Goal: Information Seeking & Learning: Learn about a topic

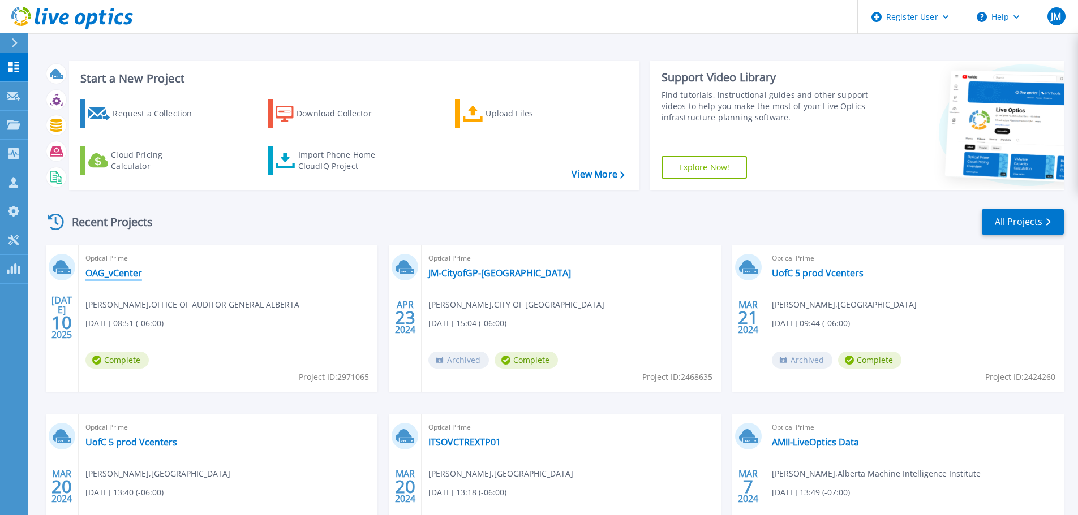
click at [115, 275] on link "OAG_vCenter" at bounding box center [113, 273] width 57 height 11
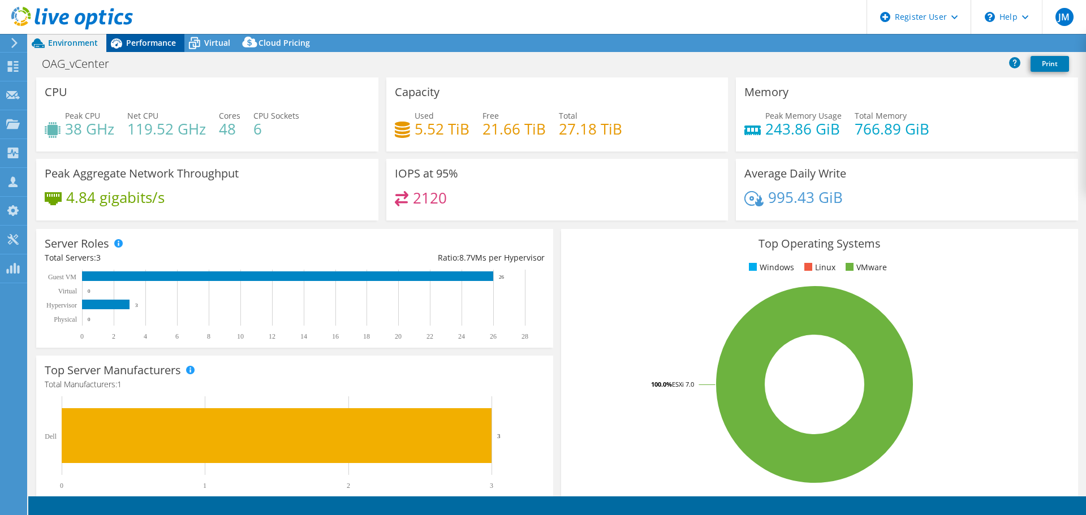
click at [151, 45] on span "Performance" at bounding box center [151, 42] width 50 height 11
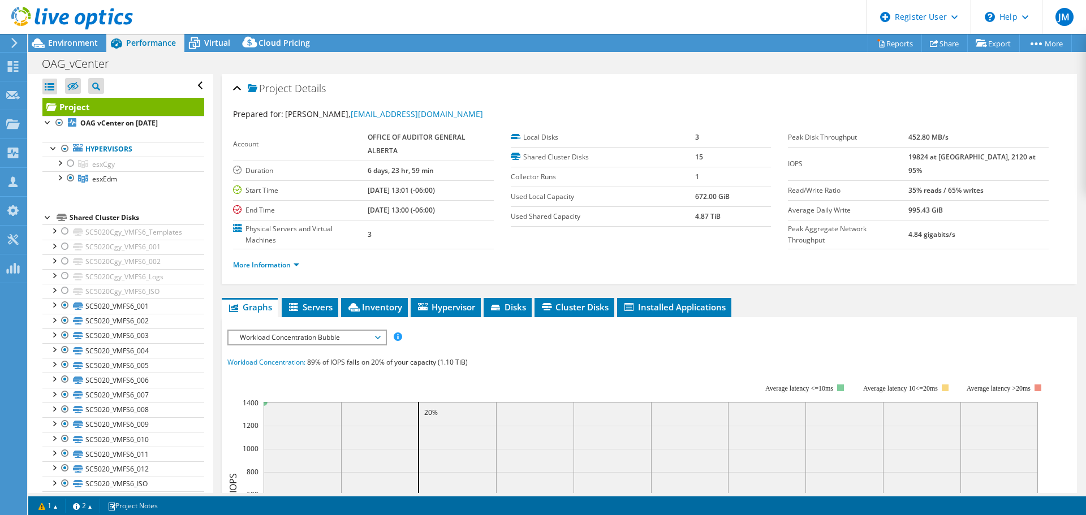
select select "[GEOGRAPHIC_DATA]"
select select "USD"
click at [61, 179] on div at bounding box center [59, 176] width 11 height 11
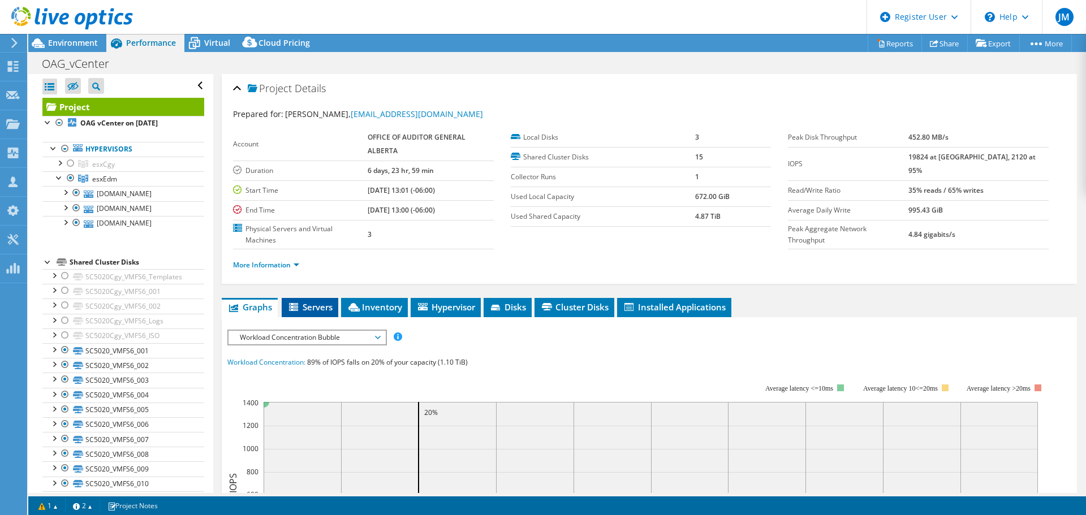
click at [301, 302] on span "Servers" at bounding box center [309, 307] width 45 height 11
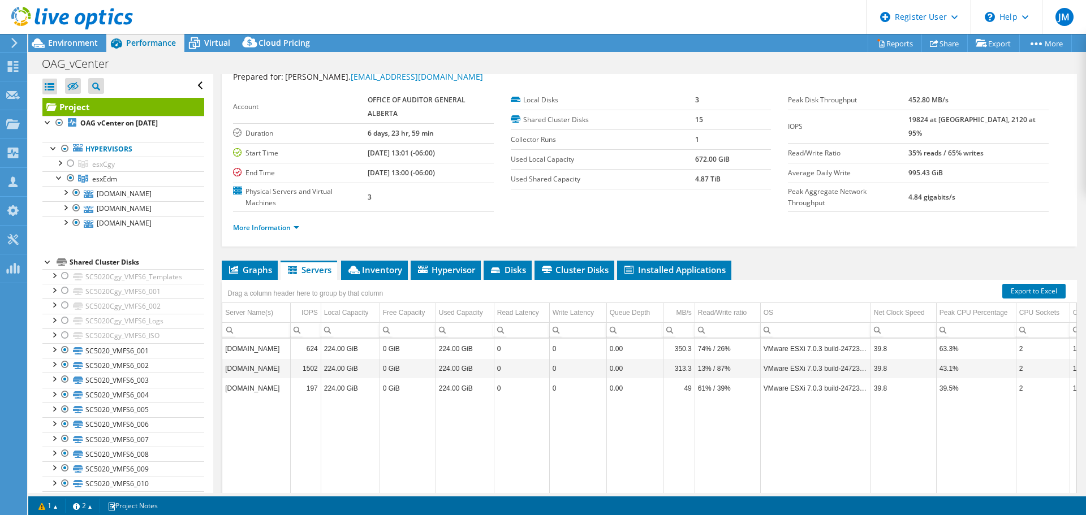
scroll to position [57, 0]
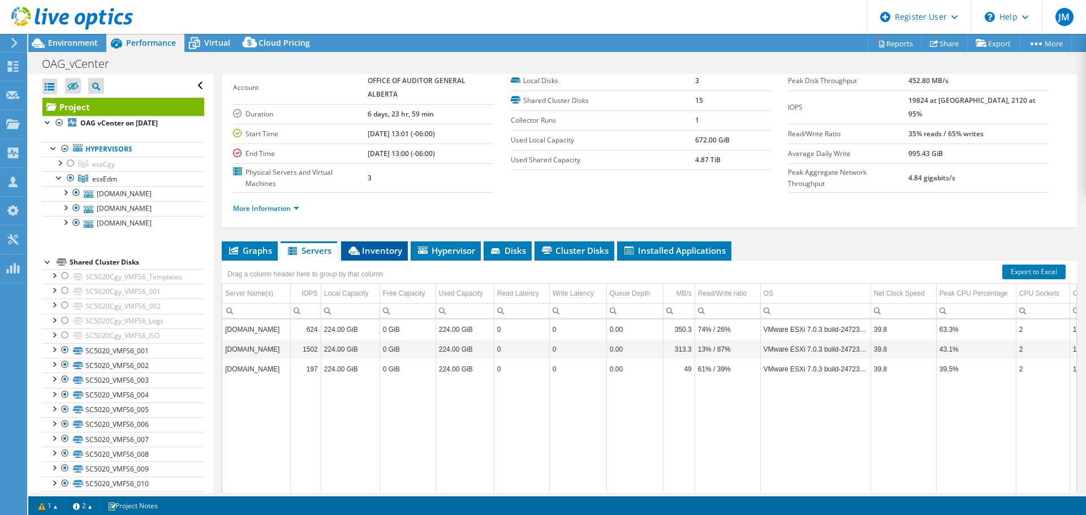
click at [363, 248] on span "Inventory" at bounding box center [374, 250] width 55 height 11
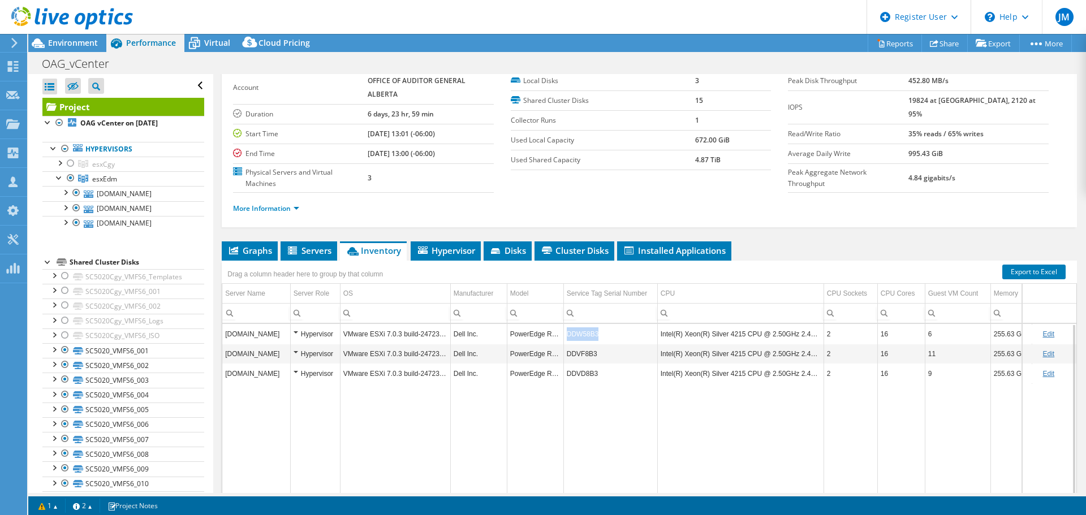
drag, startPoint x: 569, startPoint y: 336, endPoint x: 597, endPoint y: 339, distance: 29.0
click at [597, 339] on td "DDW58B3" at bounding box center [611, 334] width 94 height 20
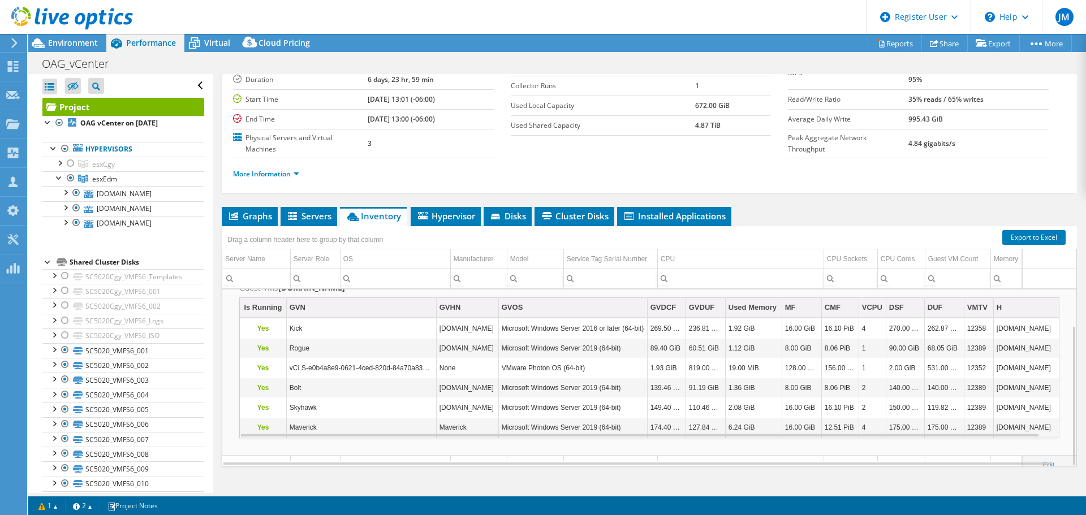
scroll to position [108, 0]
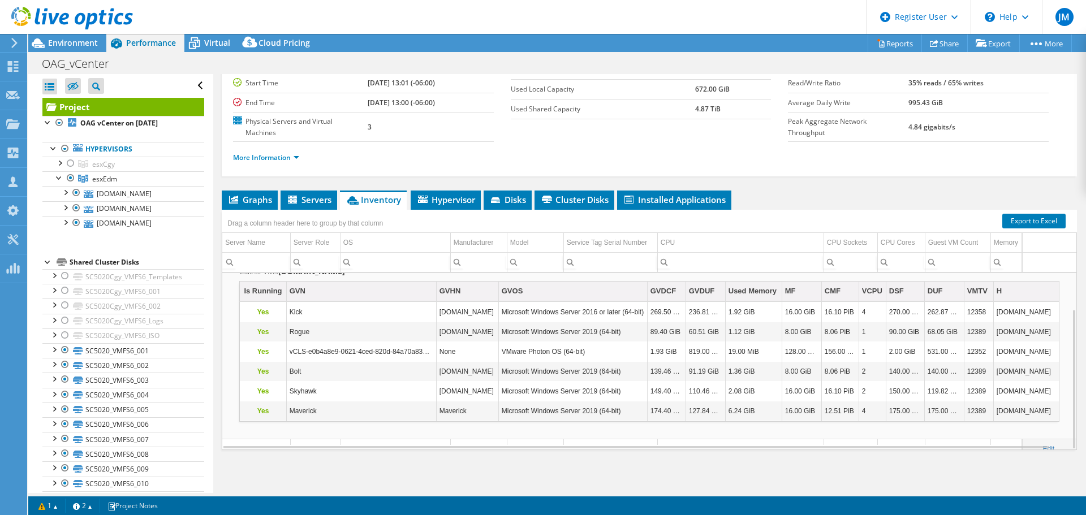
click at [357, 206] on li "Inventory" at bounding box center [373, 200] width 67 height 19
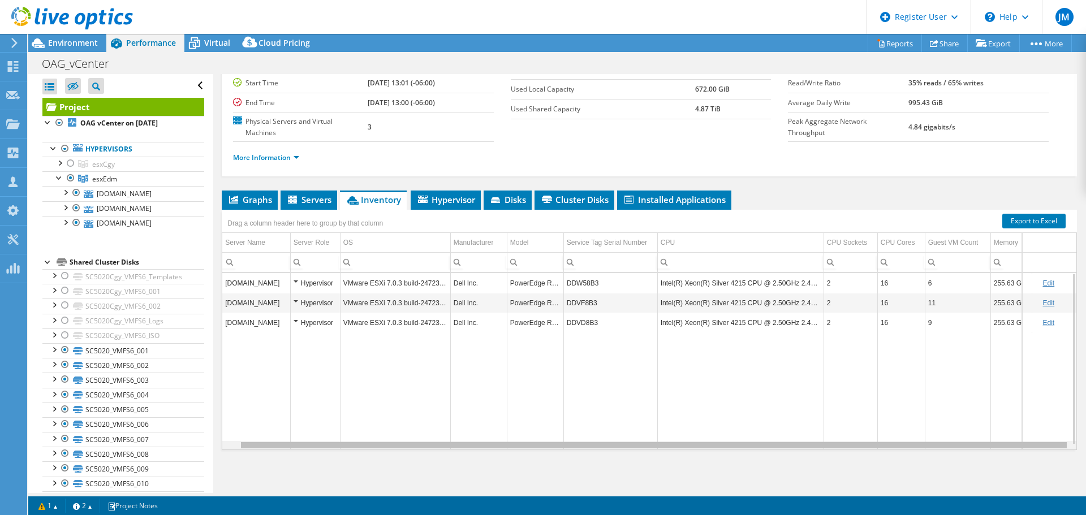
scroll to position [0, 18]
drag, startPoint x: 608, startPoint y: 445, endPoint x: 704, endPoint y: 450, distance: 96.3
click at [704, 450] on body "JM Dell User [PERSON_NAME] [PERSON_NAME][EMAIL_ADDRESS][PERSON_NAME][DOMAIN_NAM…" at bounding box center [543, 257] width 1086 height 515
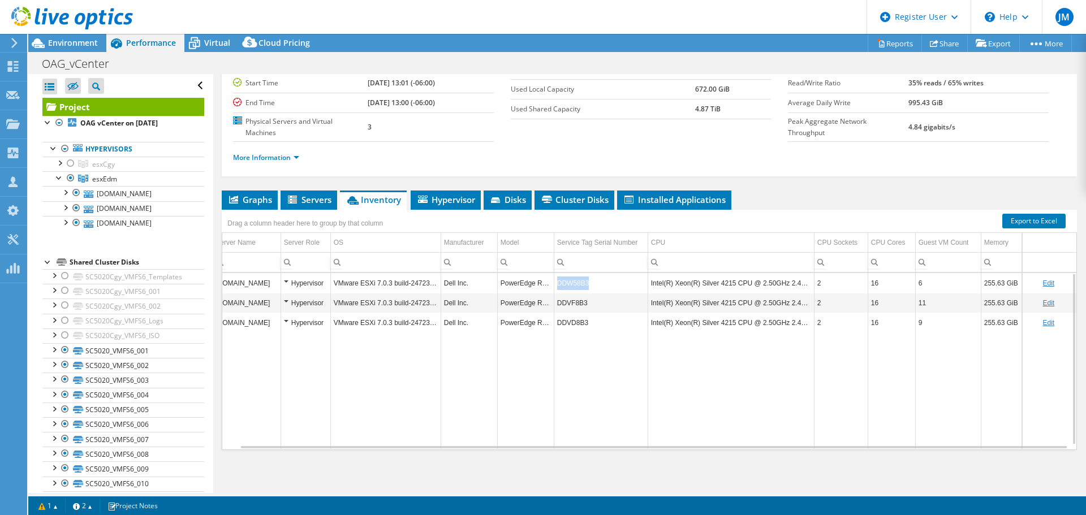
drag, startPoint x: 606, startPoint y: 290, endPoint x: 547, endPoint y: 285, distance: 59.0
click at [554, 285] on td "DDW58B3" at bounding box center [601, 283] width 94 height 20
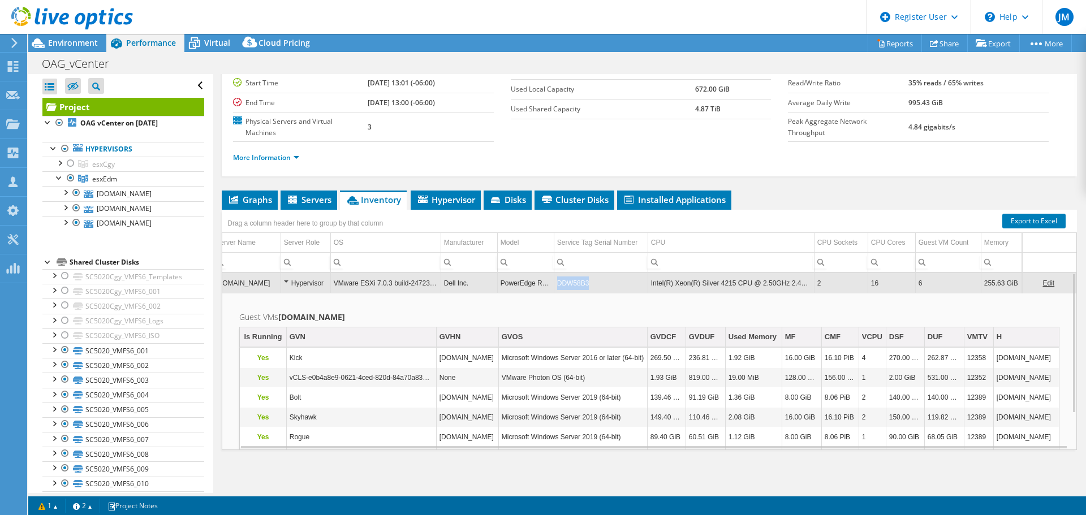
drag, startPoint x: 587, startPoint y: 288, endPoint x: 549, endPoint y: 283, distance: 38.7
click at [554, 283] on td "DDW58B3" at bounding box center [601, 283] width 94 height 20
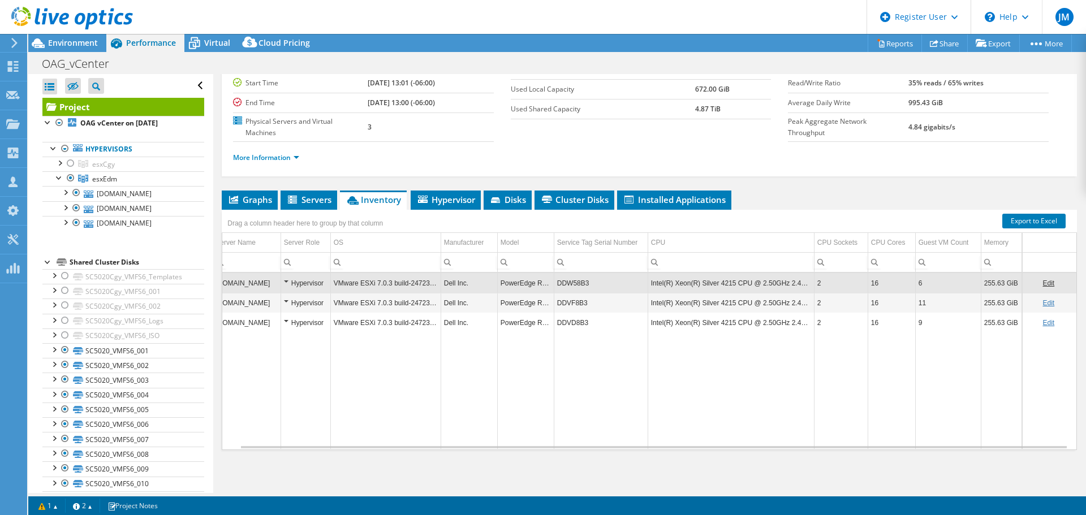
copy td "DDW58B3"
drag, startPoint x: 550, startPoint y: 284, endPoint x: 578, endPoint y: 285, distance: 27.7
click at [578, 285] on td "DDW58B3" at bounding box center [601, 283] width 94 height 20
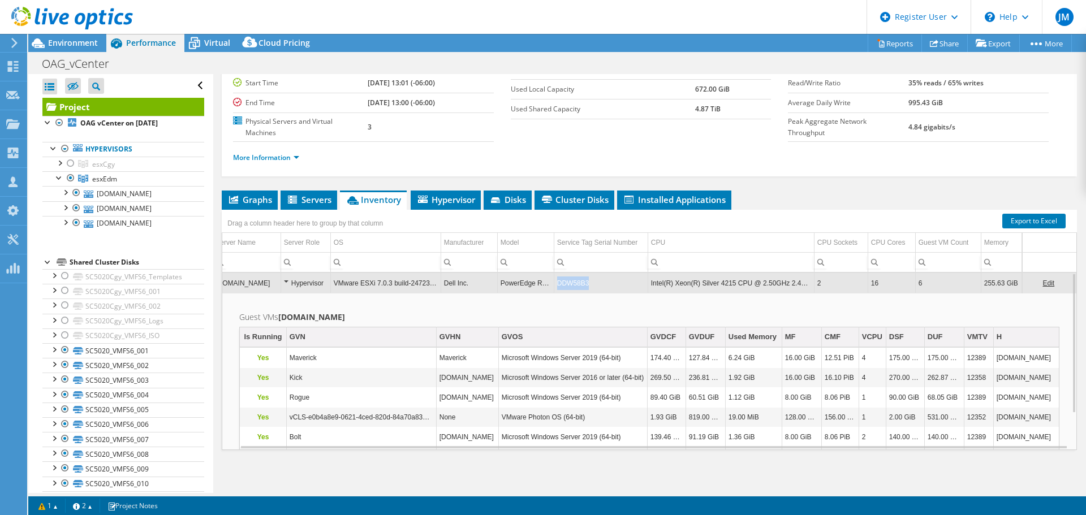
drag, startPoint x: 581, startPoint y: 285, endPoint x: 549, endPoint y: 287, distance: 31.2
click at [554, 287] on td "DDW58B3" at bounding box center [601, 283] width 94 height 20
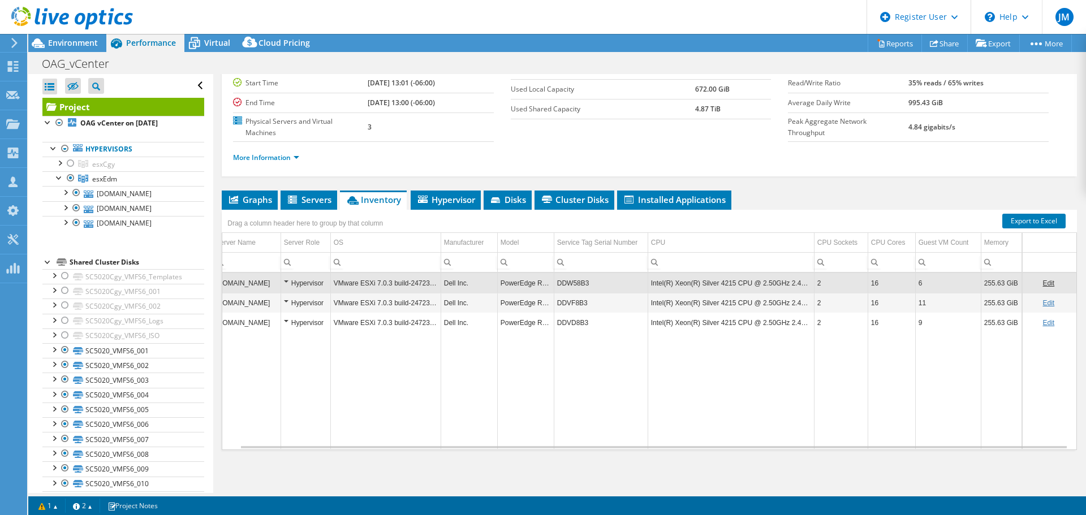
click at [556, 285] on td "DDW58B3" at bounding box center [601, 283] width 94 height 20
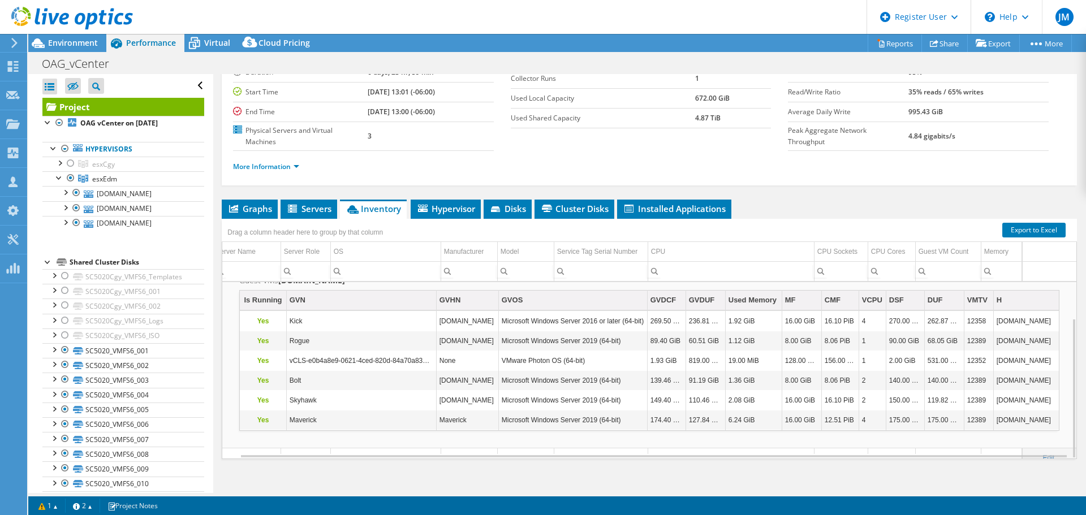
scroll to position [108, 0]
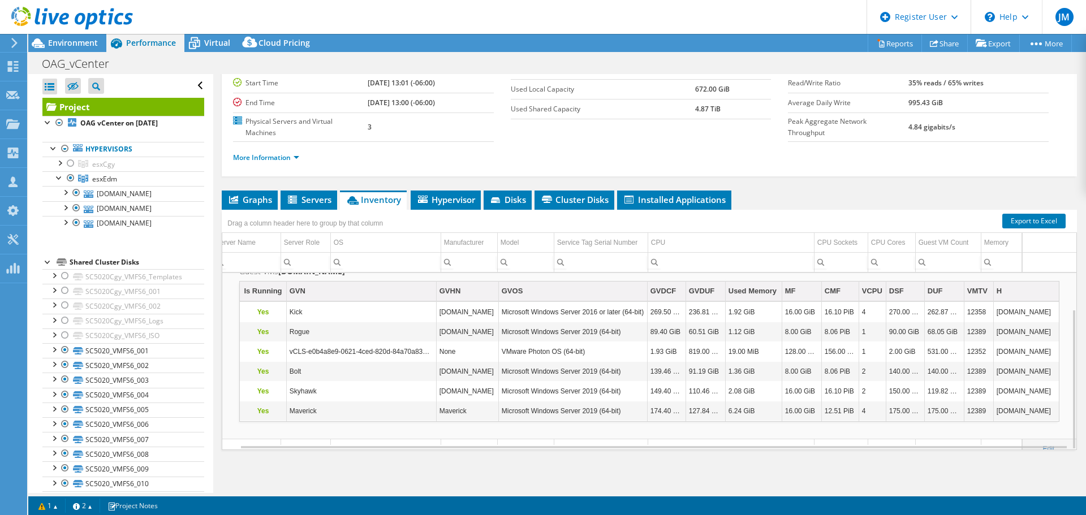
click at [381, 195] on span "Inventory" at bounding box center [373, 199] width 55 height 11
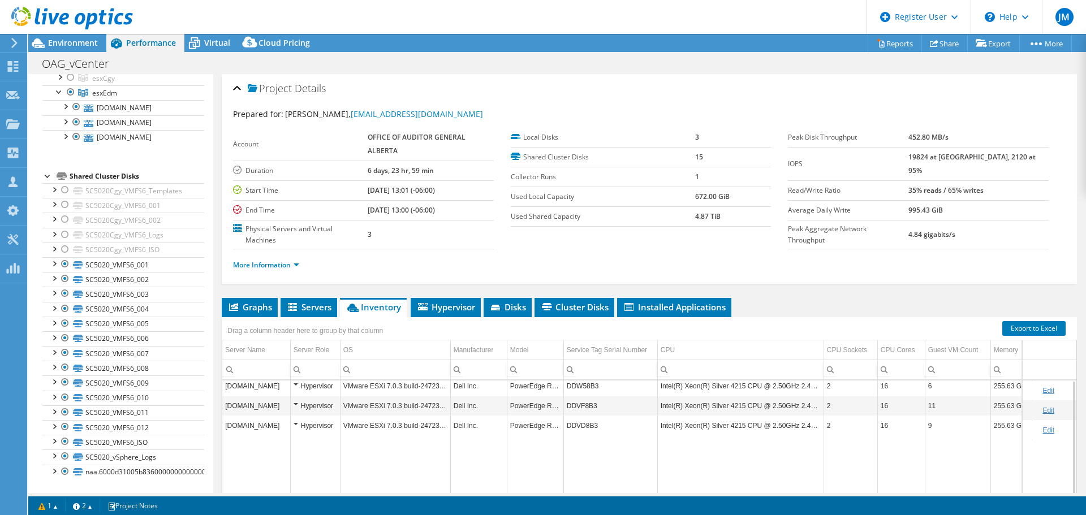
scroll to position [0, 0]
click at [70, 36] on div at bounding box center [66, 19] width 133 height 38
click at [70, 44] on span "Environment" at bounding box center [73, 42] width 50 height 11
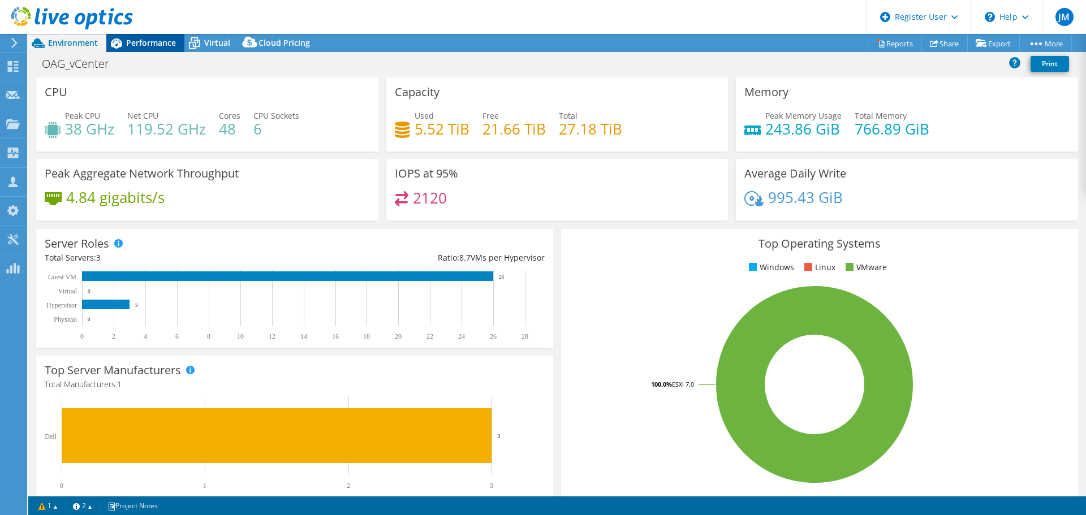
click at [152, 44] on span "Performance" at bounding box center [151, 42] width 50 height 11
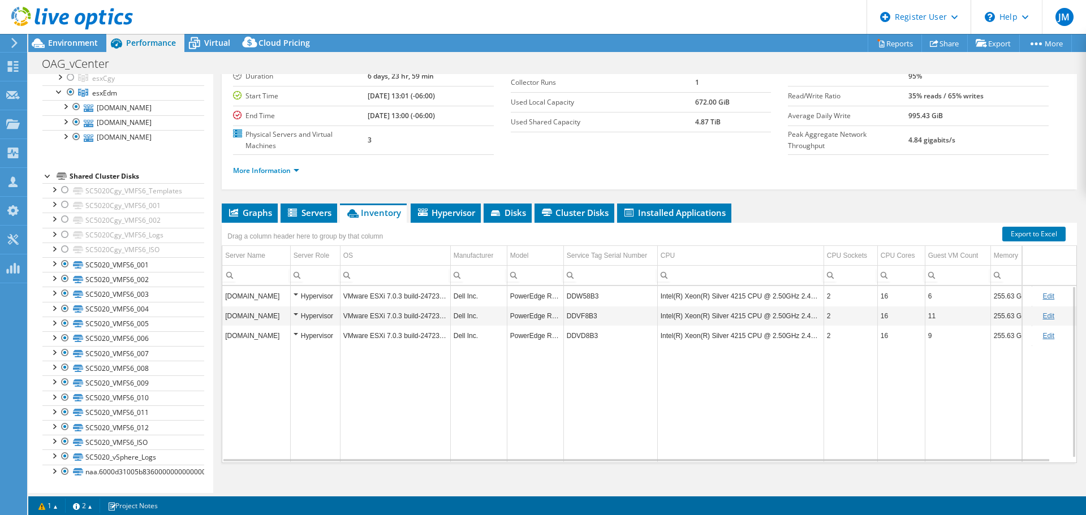
scroll to position [108, 0]
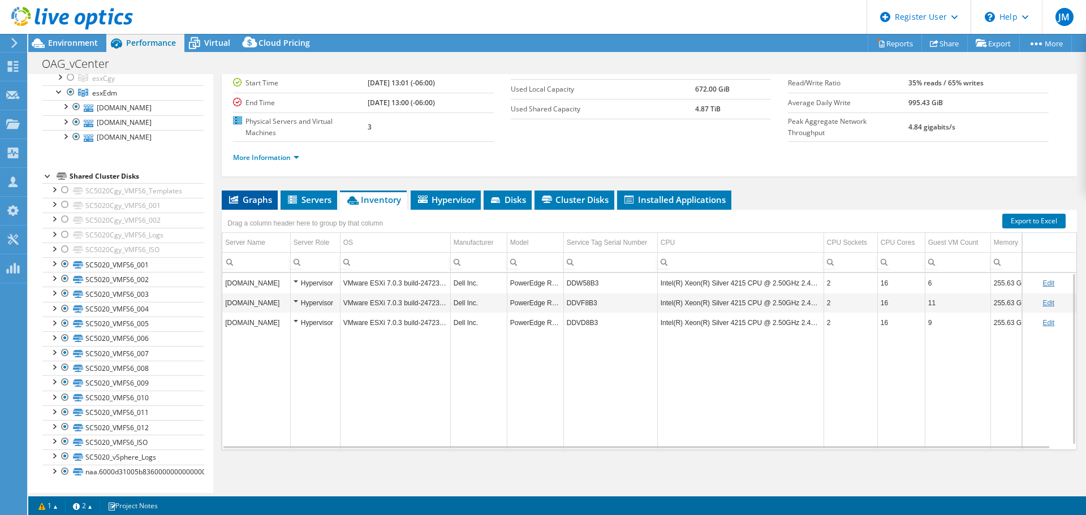
click at [246, 201] on span "Graphs" at bounding box center [249, 199] width 45 height 11
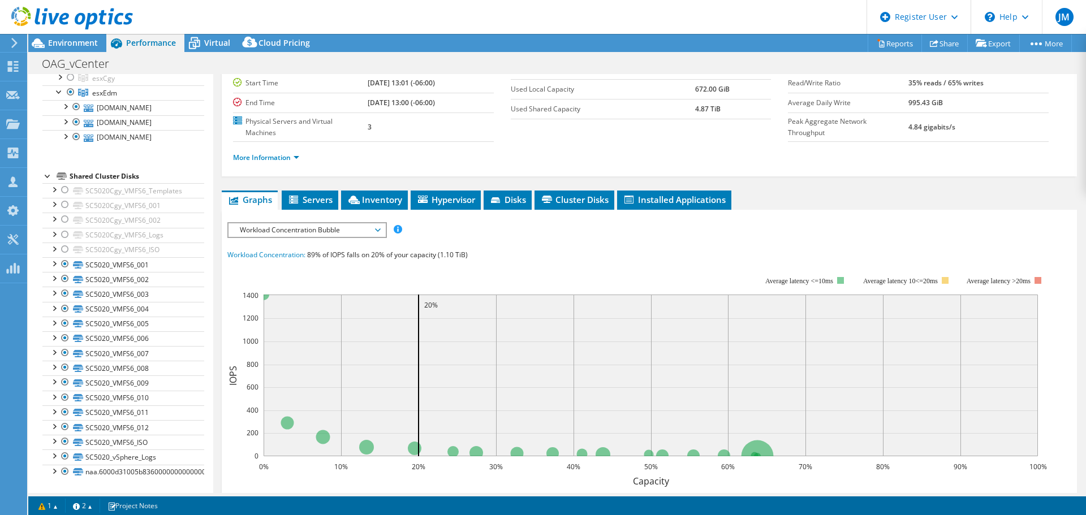
click at [302, 232] on span "Workload Concentration Bubble" at bounding box center [306, 230] width 145 height 14
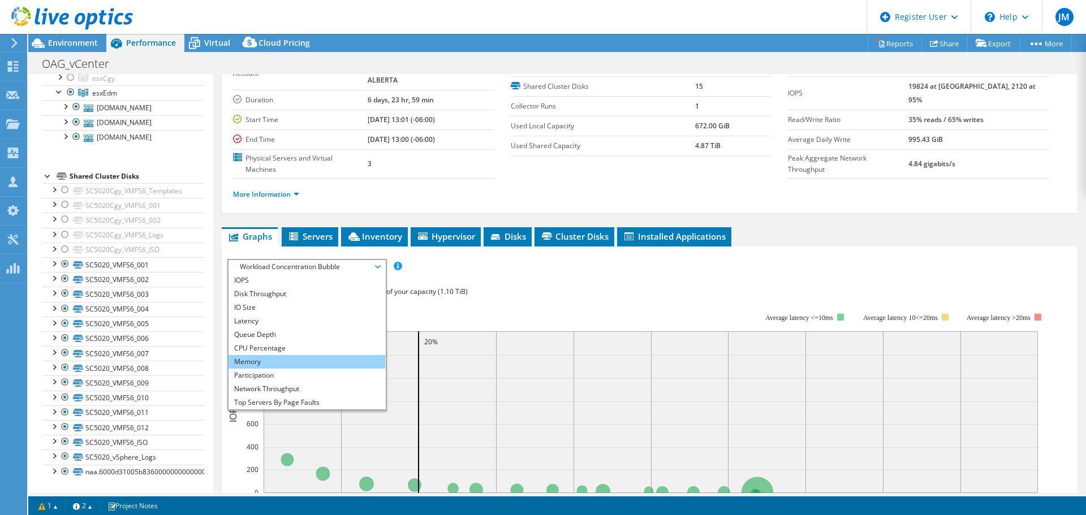
scroll to position [51, 0]
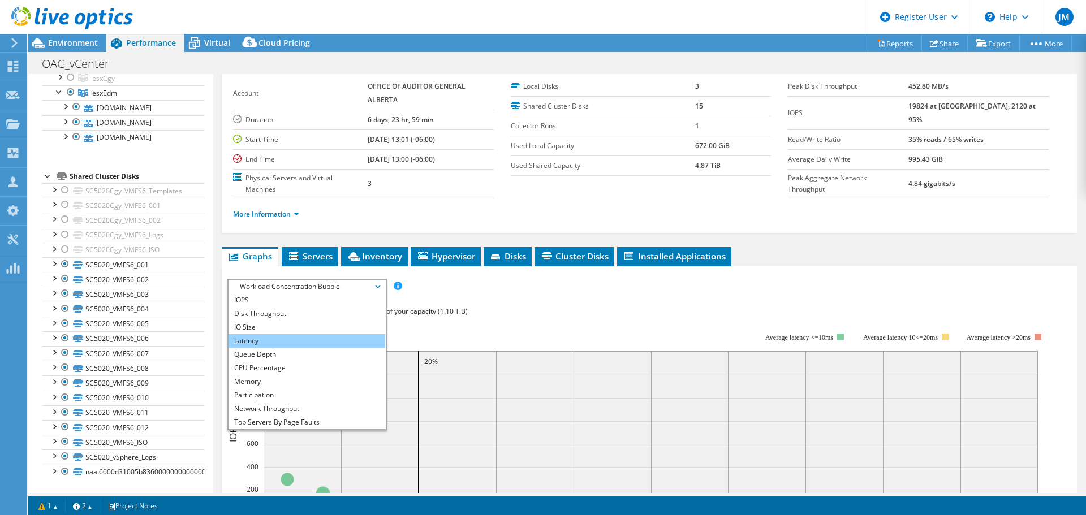
click at [277, 338] on li "Latency" at bounding box center [307, 341] width 157 height 14
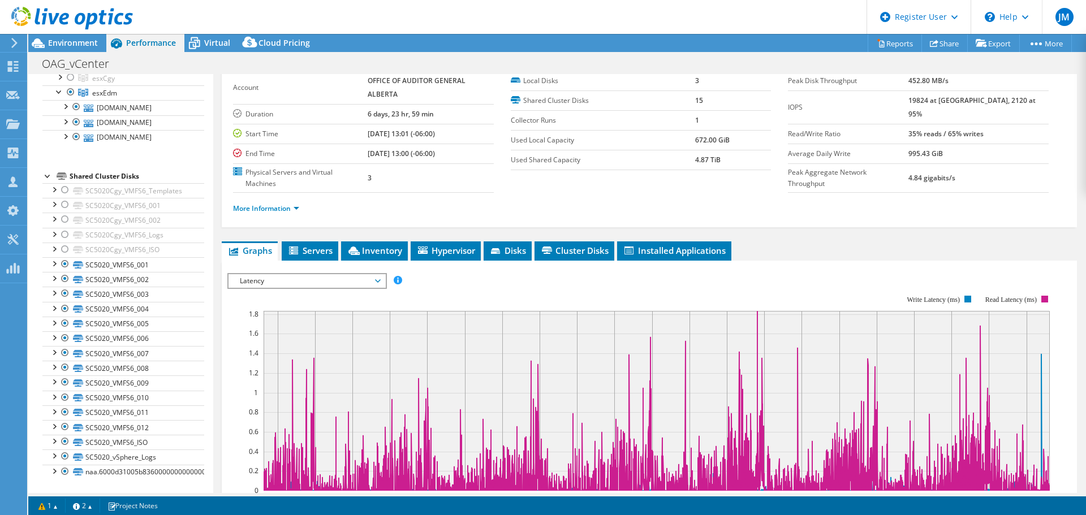
scroll to position [0, 0]
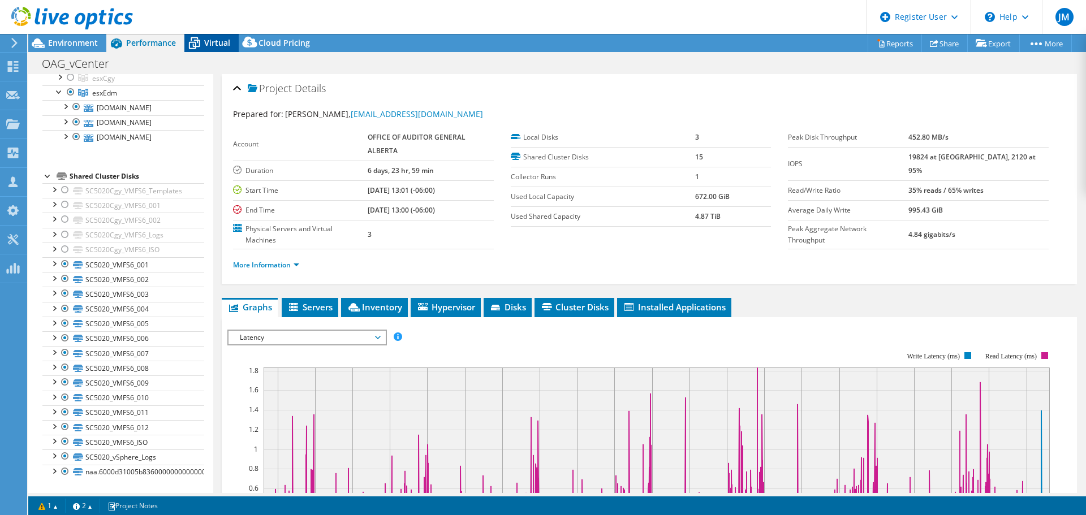
click at [198, 37] on icon at bounding box center [194, 43] width 20 height 20
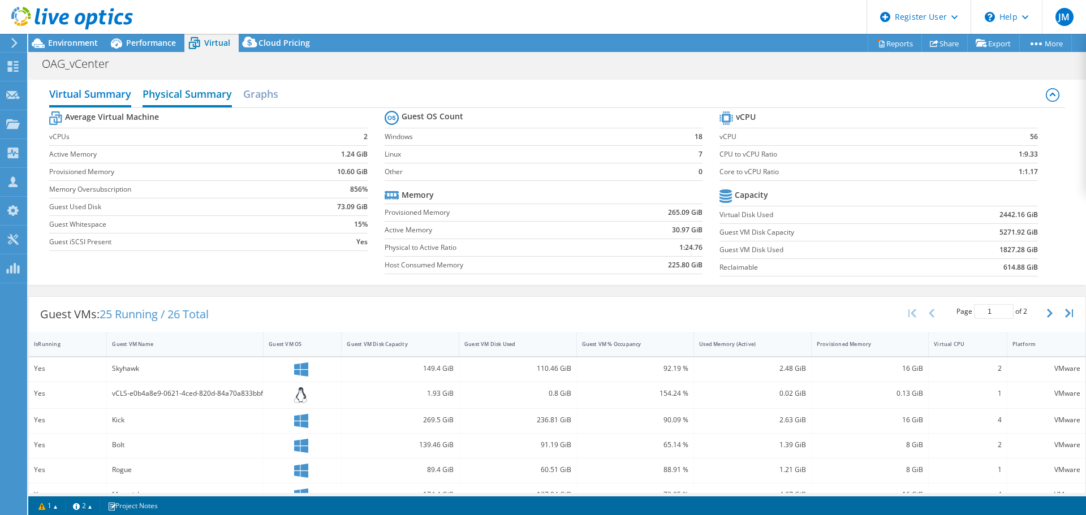
click at [204, 92] on h2 "Physical Summary" at bounding box center [187, 95] width 89 height 25
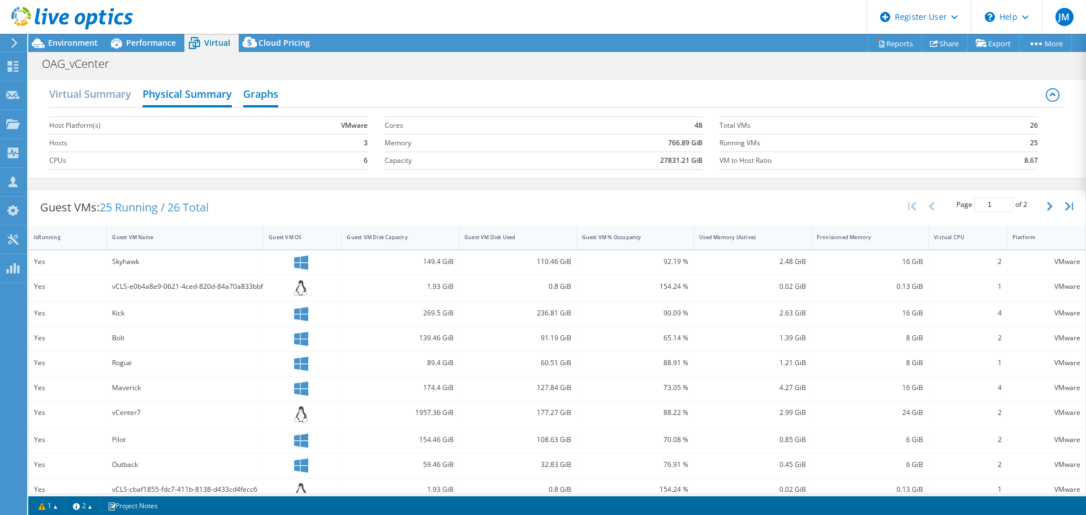
click at [251, 96] on h2 "Graphs" at bounding box center [260, 95] width 35 height 25
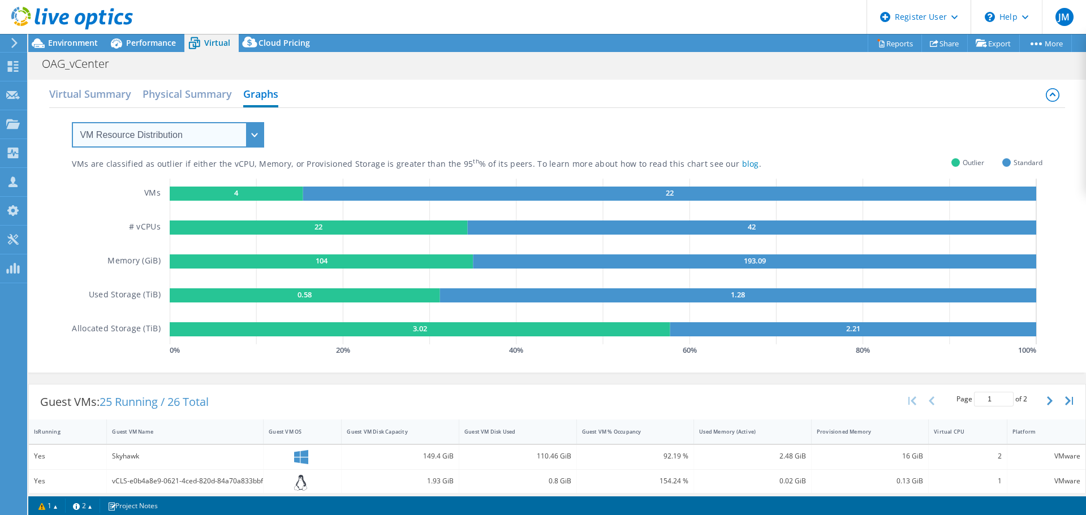
click at [209, 133] on select "VM Resource Distribution Provisioning Contrast Over Provisioning" at bounding box center [168, 134] width 192 height 25
select select "Over Provisioning"
click at [72, 122] on select "VM Resource Distribution Provisioning Contrast Over Provisioning" at bounding box center [168, 134] width 192 height 25
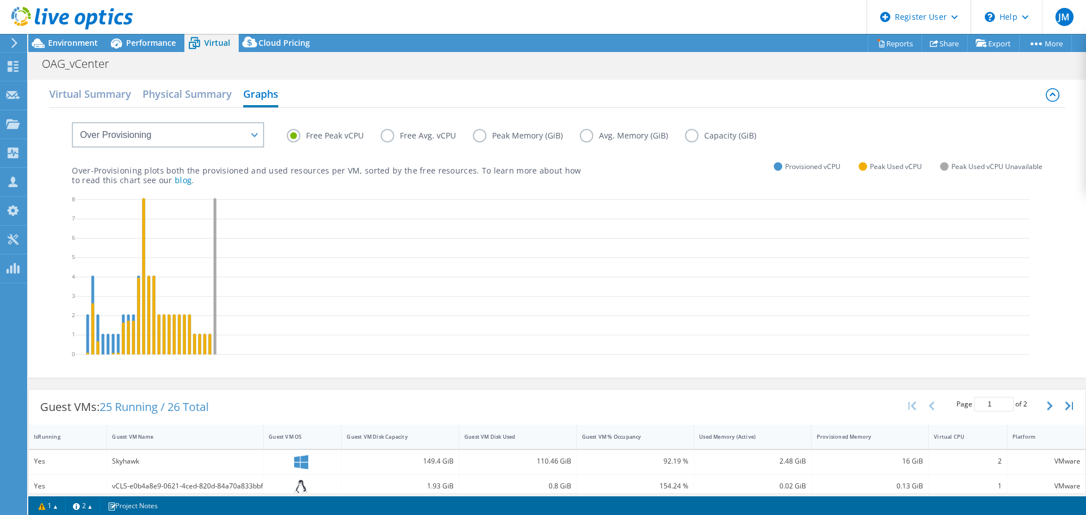
click at [688, 140] on label "Capacity (GiB)" at bounding box center [729, 136] width 88 height 14
click at [0, 0] on input "Capacity (GiB)" at bounding box center [0, 0] width 0 height 0
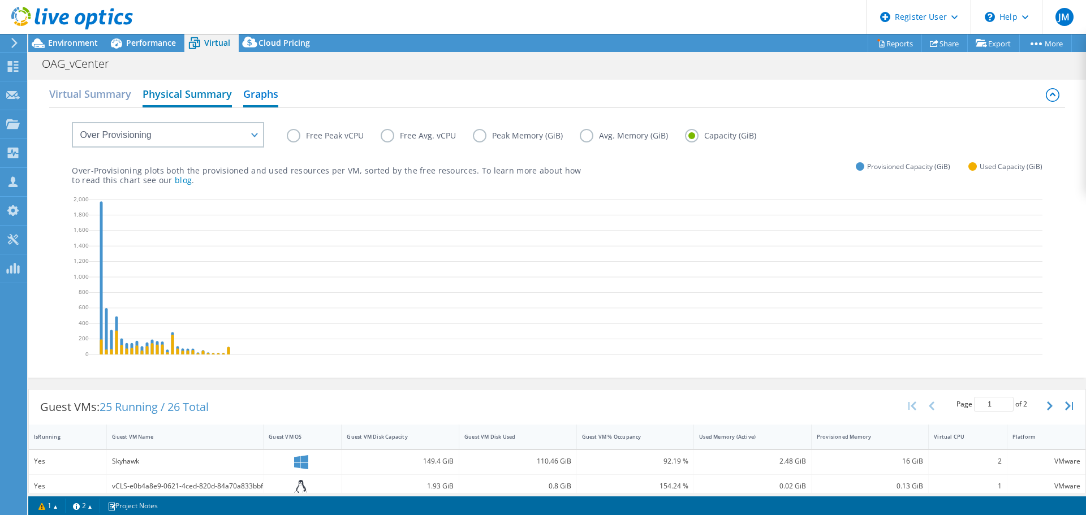
click at [174, 94] on h2 "Physical Summary" at bounding box center [187, 95] width 89 height 25
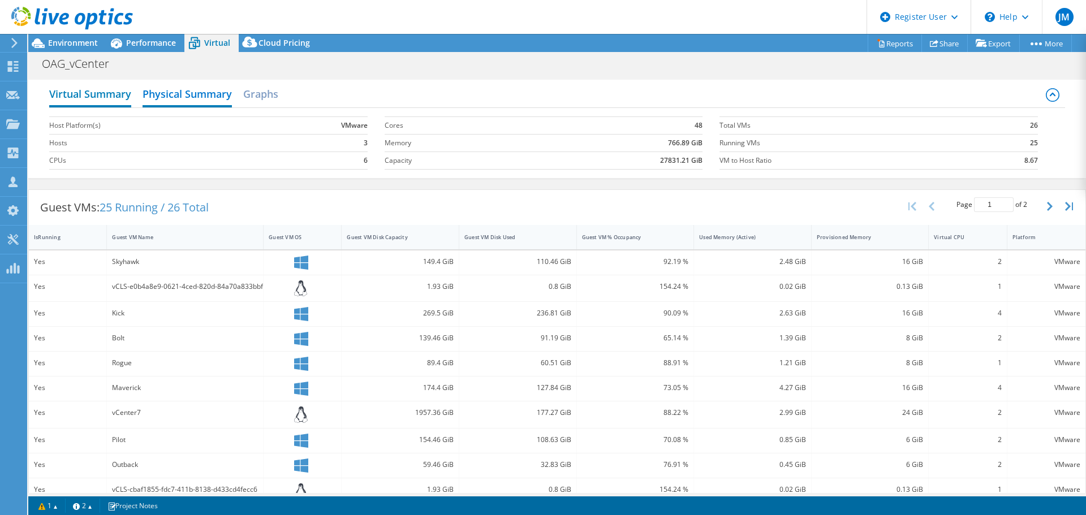
click at [98, 92] on h2 "Virtual Summary" at bounding box center [90, 95] width 82 height 25
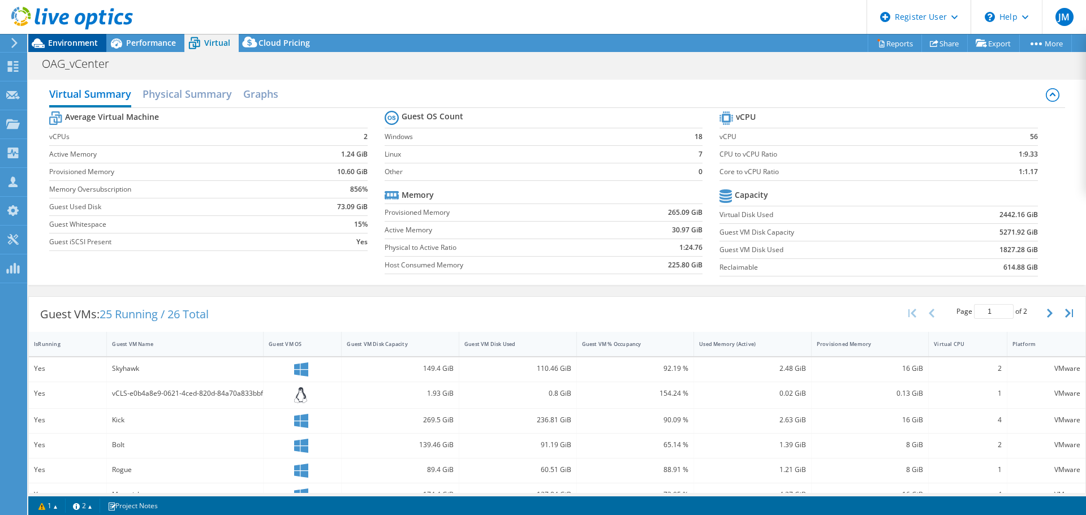
click at [49, 42] on span "Environment" at bounding box center [73, 42] width 50 height 11
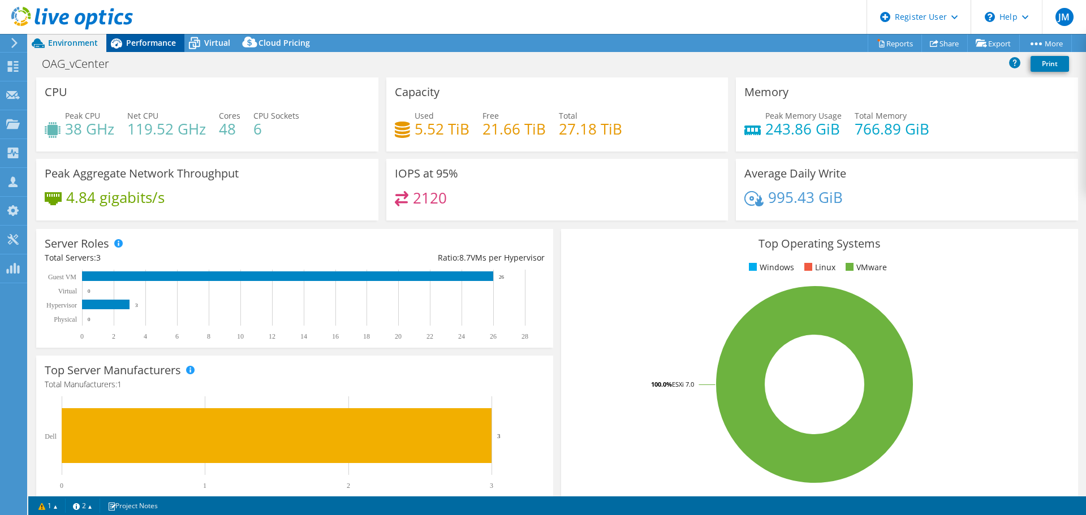
click at [161, 42] on span "Performance" at bounding box center [151, 42] width 50 height 11
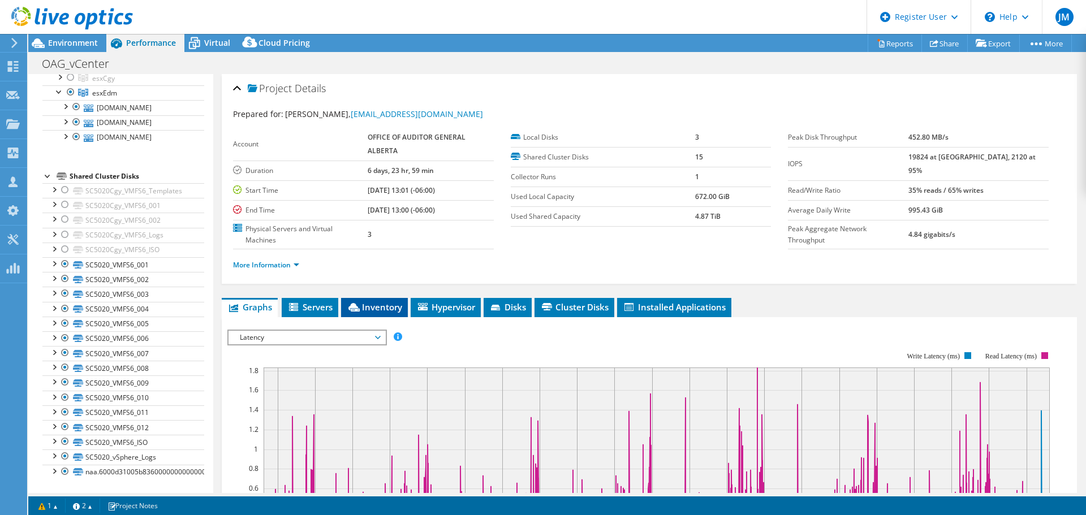
click at [384, 309] on span "Inventory" at bounding box center [374, 307] width 55 height 11
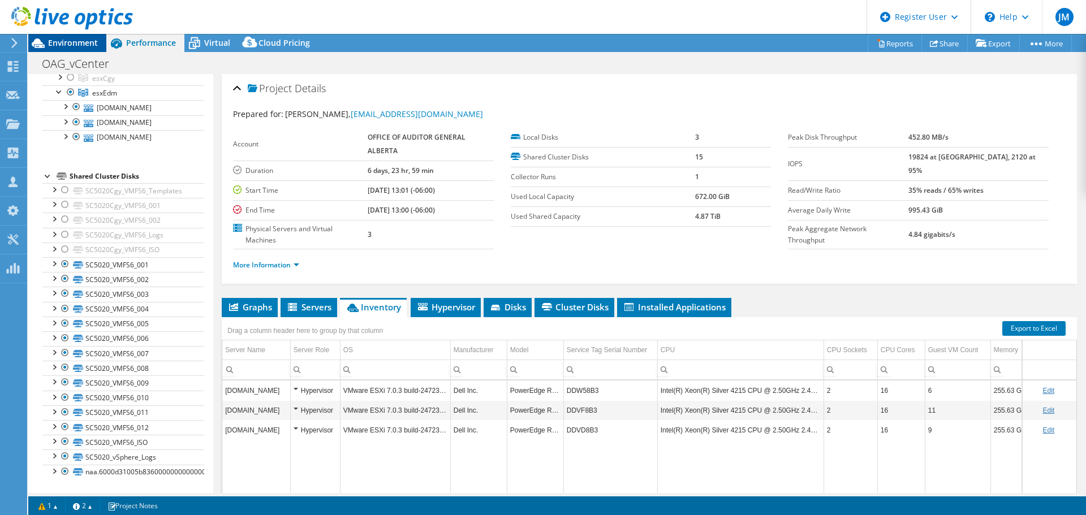
click at [67, 38] on span "Environment" at bounding box center [73, 42] width 50 height 11
